Goal: Navigation & Orientation: Understand site structure

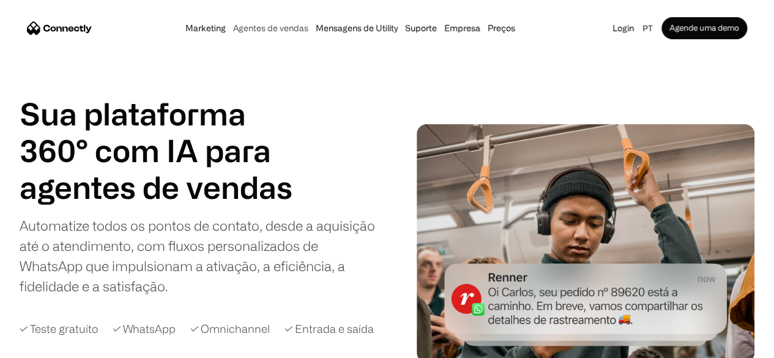
click at [249, 30] on link "Agentes de vendas" at bounding box center [270, 28] width 83 height 10
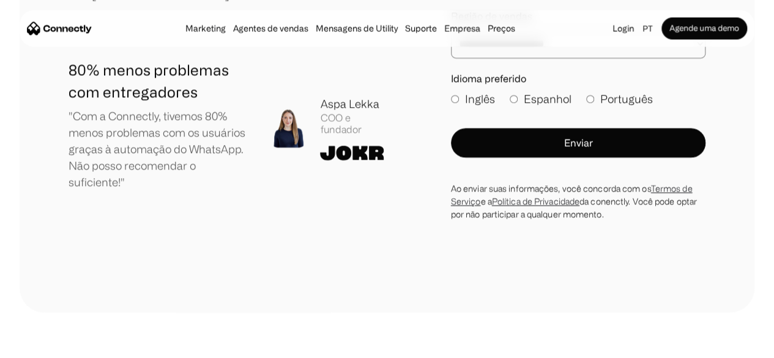
scroll to position [3343, 0]
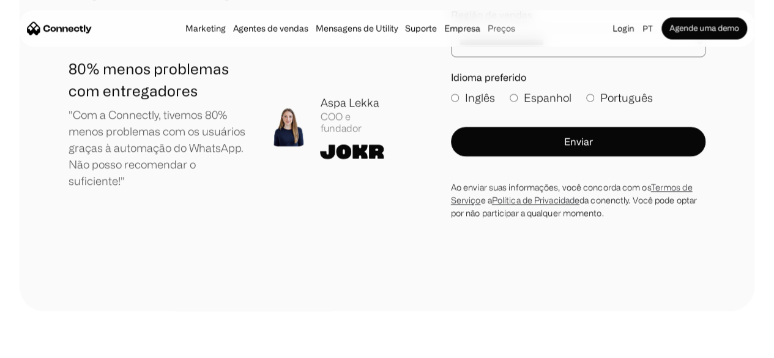
click at [519, 30] on link "Preços" at bounding box center [501, 28] width 35 height 10
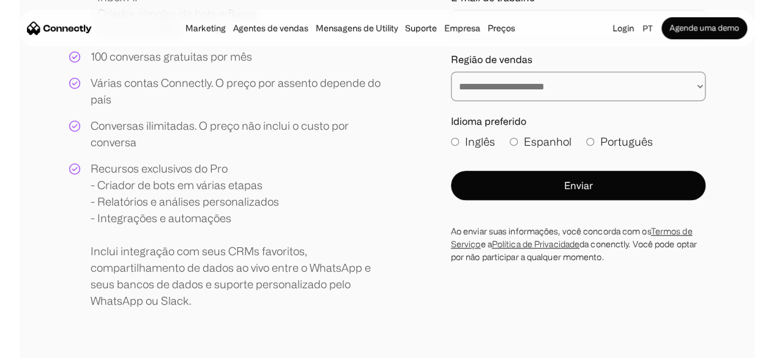
scroll to position [105, 0]
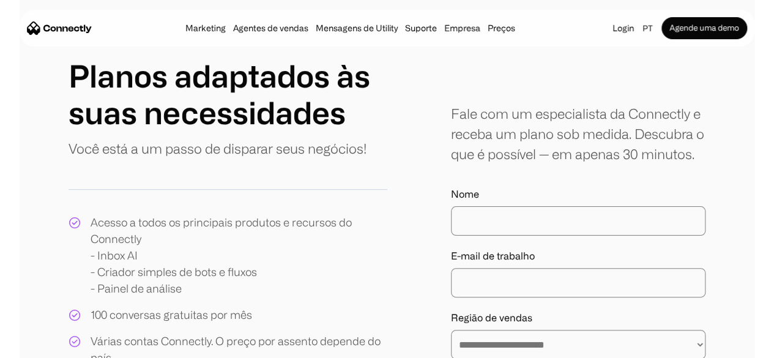
click at [92, 26] on img "home" at bounding box center [59, 27] width 65 height 13
